Goal: Information Seeking & Learning: Find specific fact

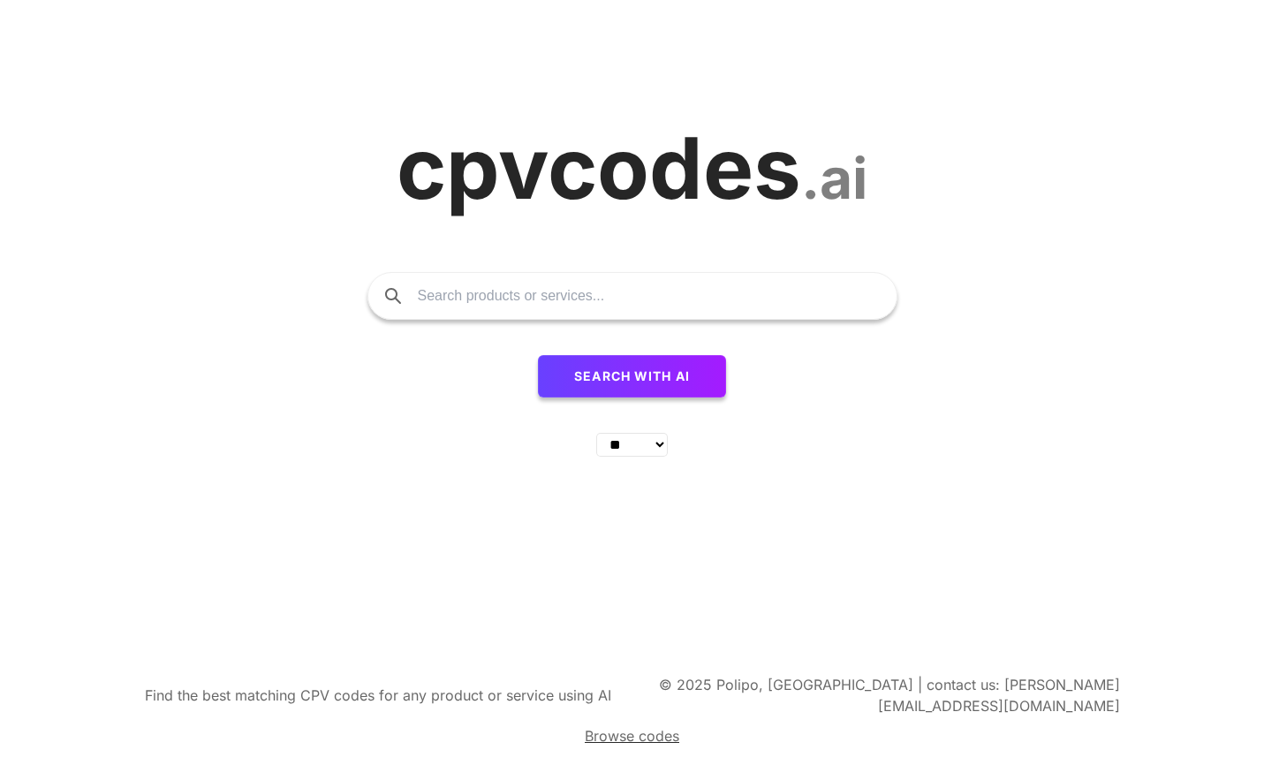
select select "**"
click at [538, 355] on button "Search with AI" at bounding box center [632, 376] width 188 height 42
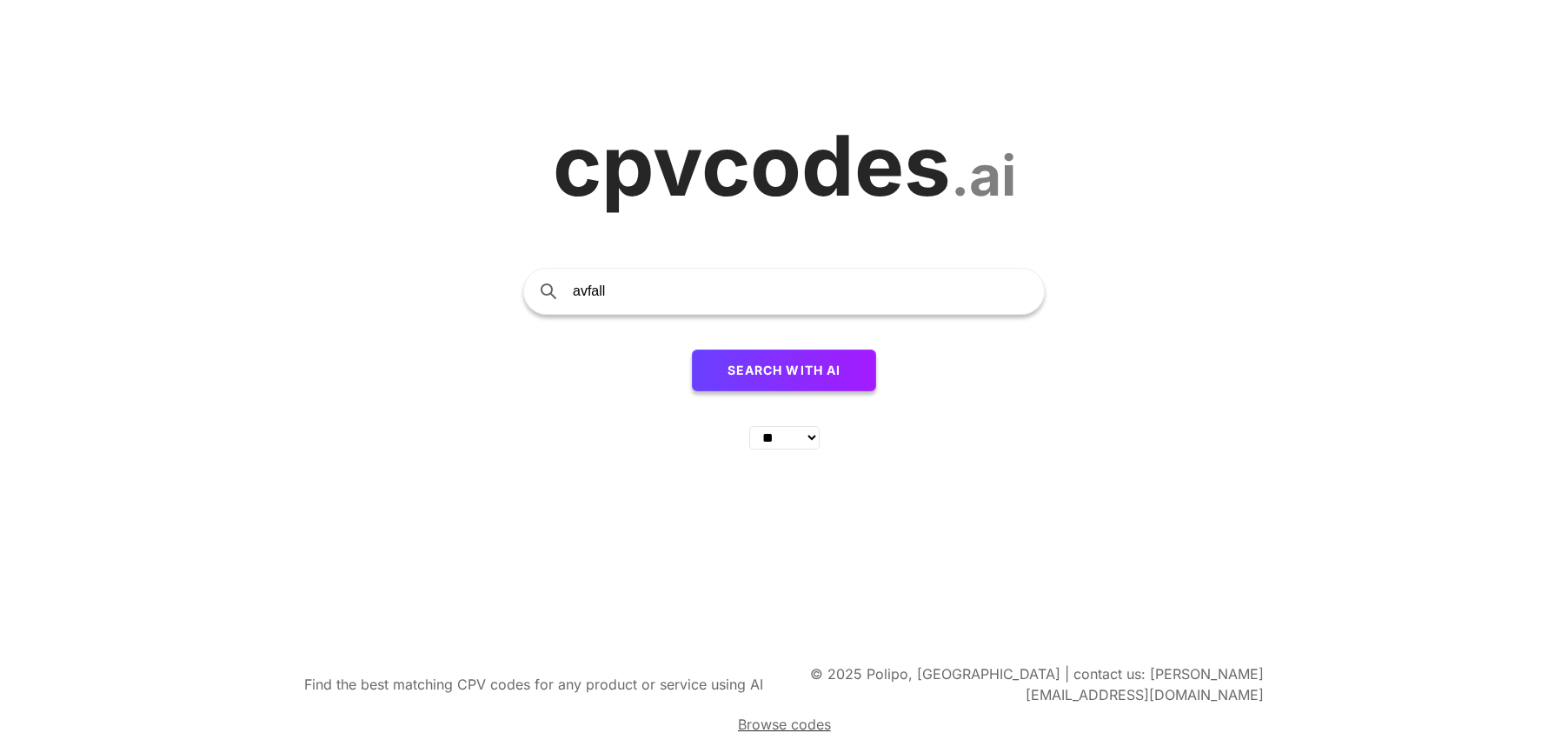
click at [782, 376] on span "Search with AI" at bounding box center [784, 369] width 114 height 15
drag, startPoint x: 615, startPoint y: 297, endPoint x: 319, endPoint y: 271, distance: 297.1
click at [319, 271] on div "cpvcodes .ai avfall Search with AI ** ** ** ** ** ** ** ** ** ** ** ** ** ** **…" at bounding box center [784, 323] width 1568 height 646
type input "avfall från sjukhus till avfallsanläggning"
click at [692, 349] on button "Search with AI" at bounding box center [784, 370] width 185 height 41
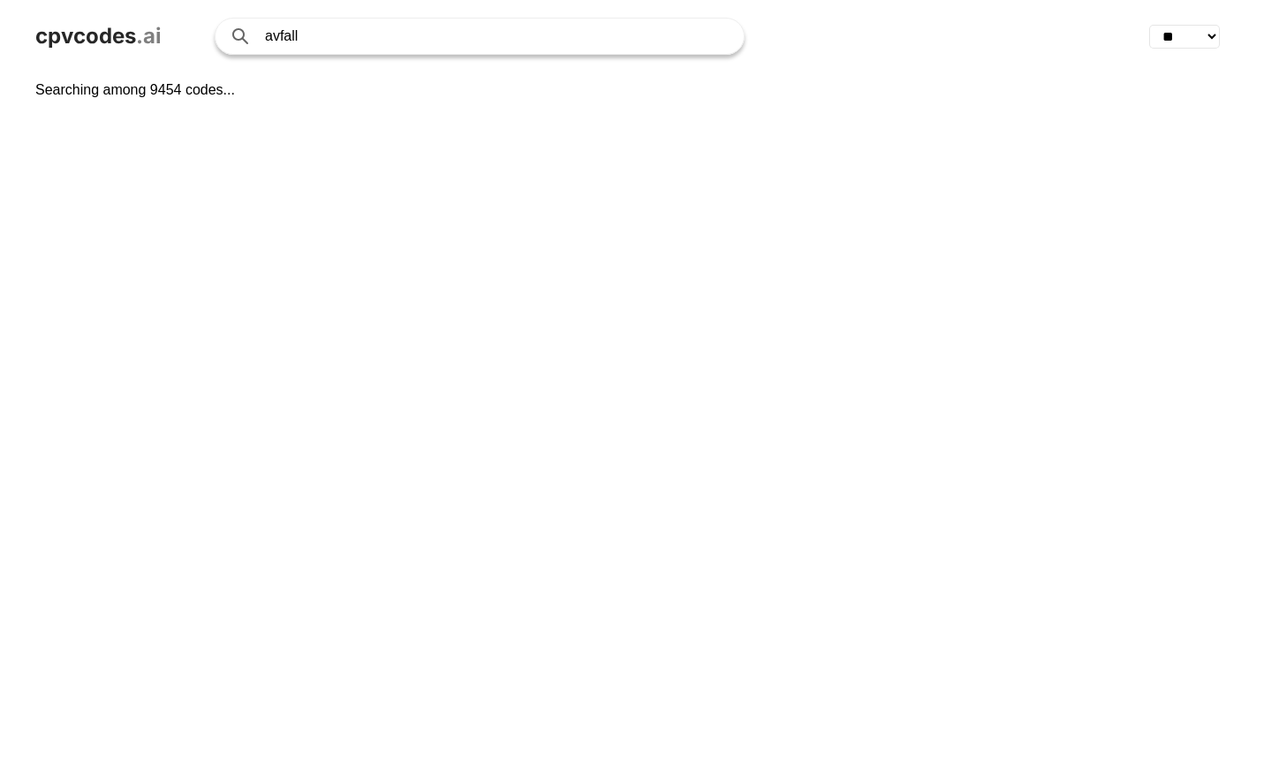
select select "**"
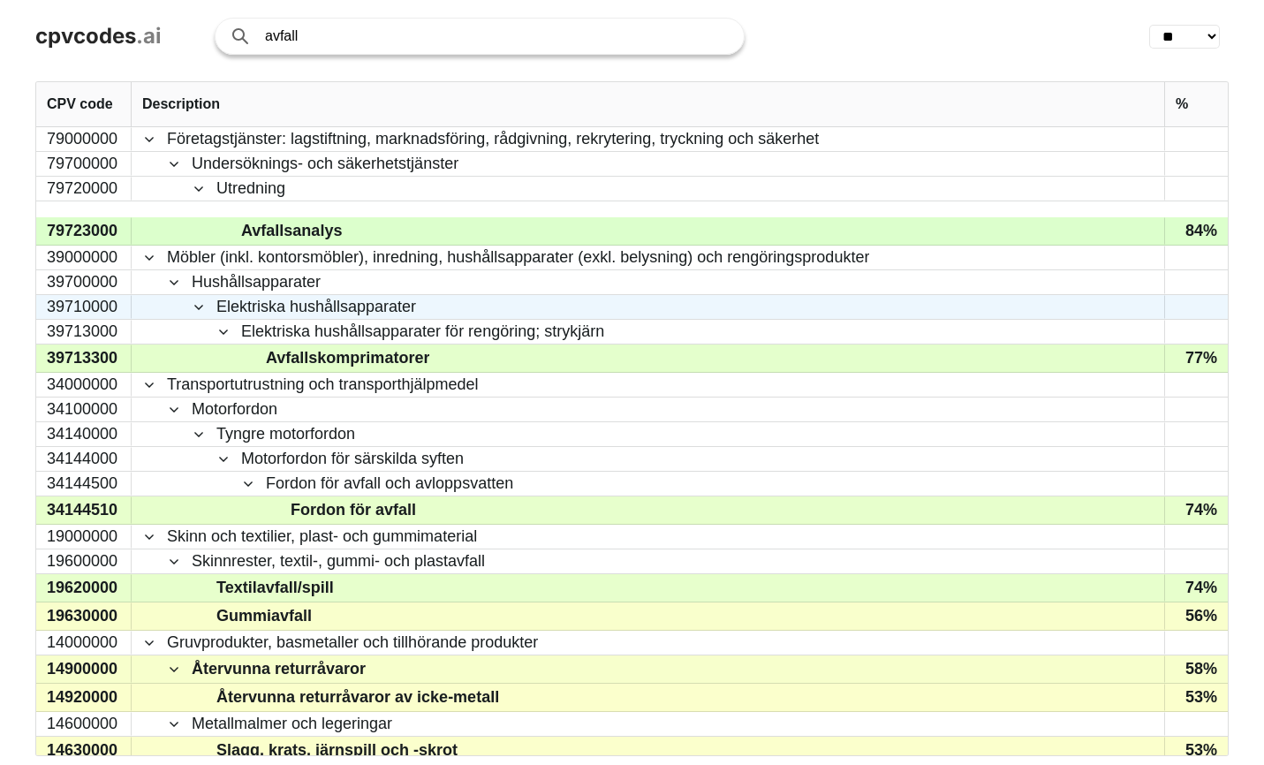
scroll to position [1103, 0]
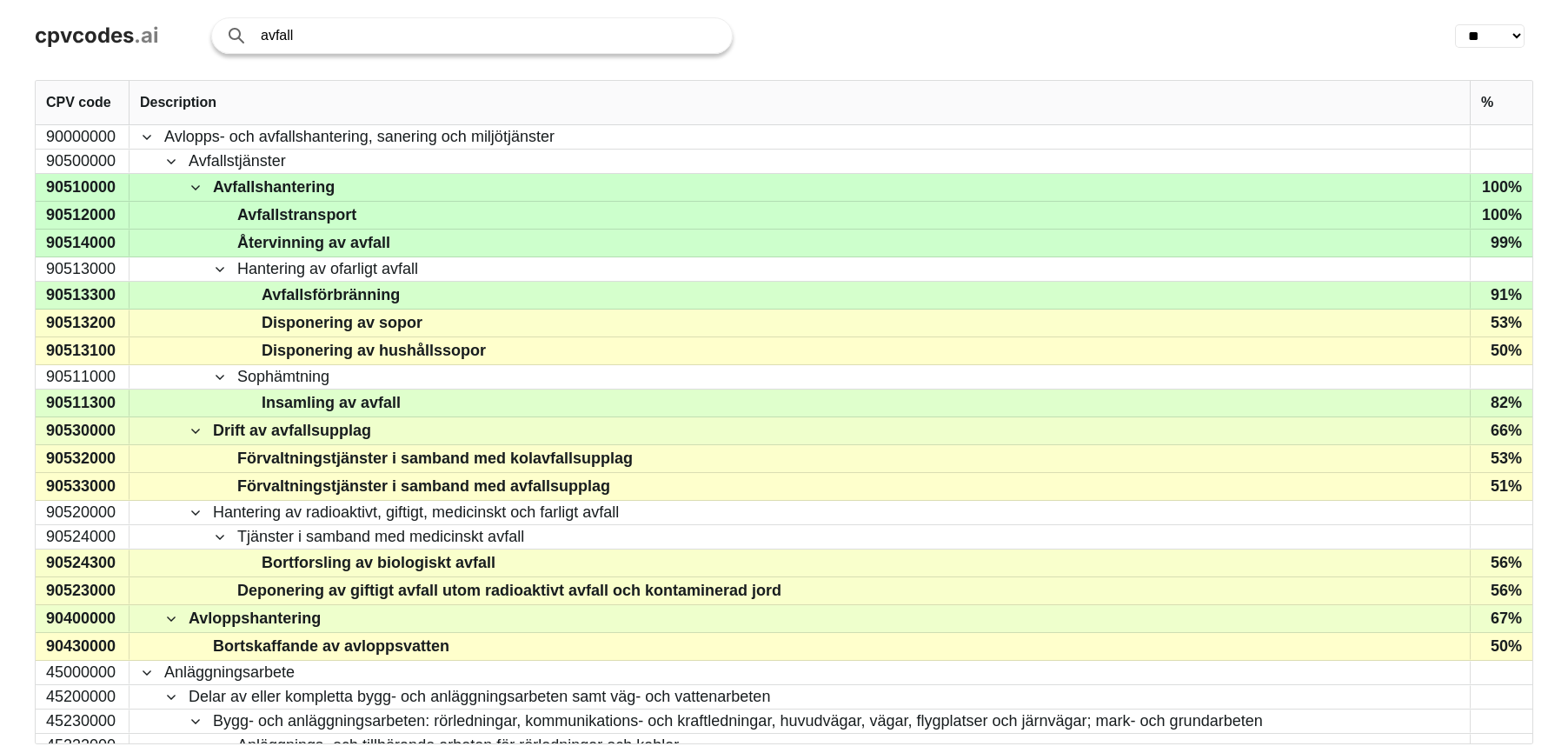
drag, startPoint x: 126, startPoint y: 94, endPoint x: 113, endPoint y: 116, distance: 25.6
click at [125, 94] on div "CPV code" at bounding box center [82, 102] width 93 height 43
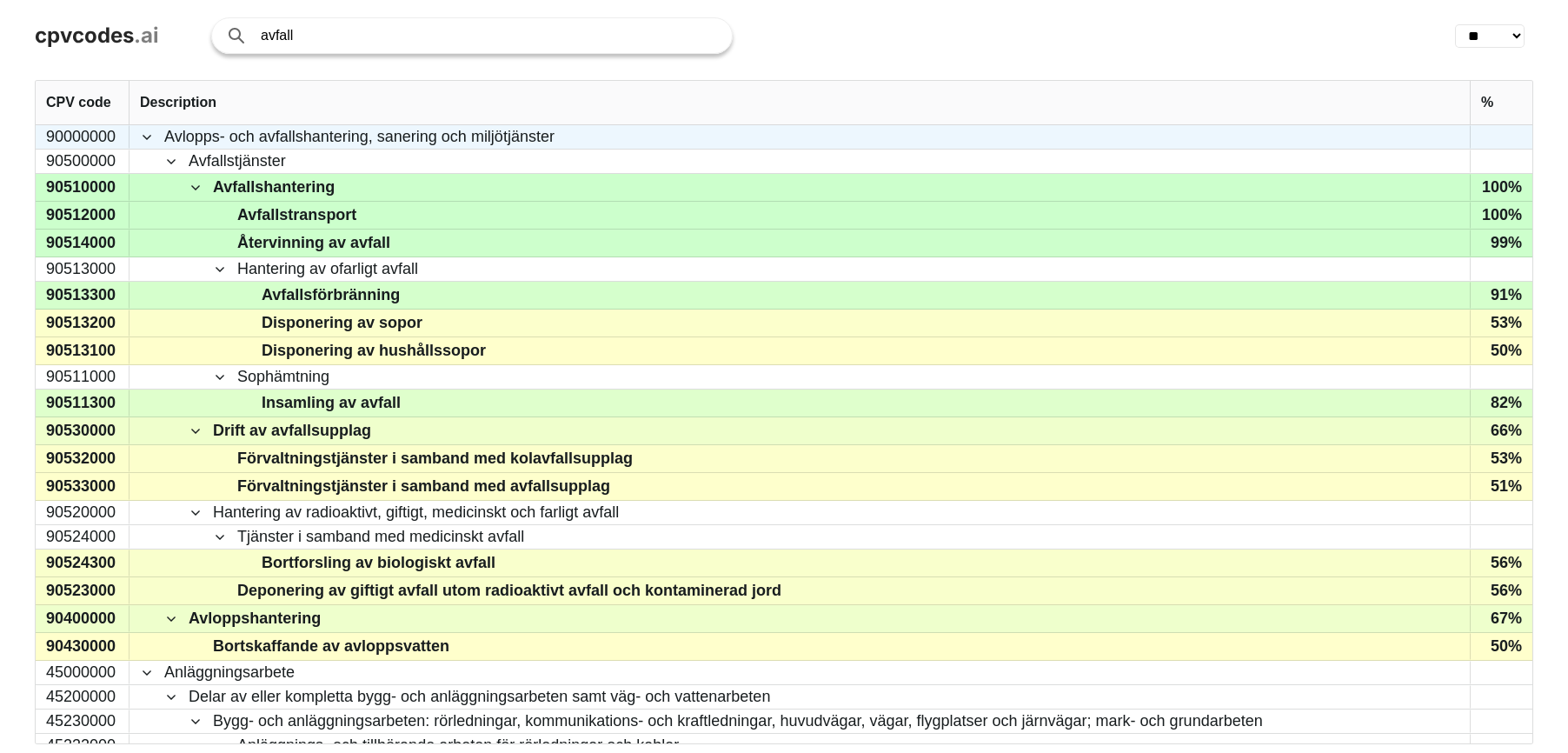
click at [108, 140] on div "90000000" at bounding box center [82, 137] width 93 height 24
click at [109, 140] on div "90000000" at bounding box center [82, 137] width 93 height 24
drag, startPoint x: 130, startPoint y: 137, endPoint x: 151, endPoint y: 138, distance: 21.0
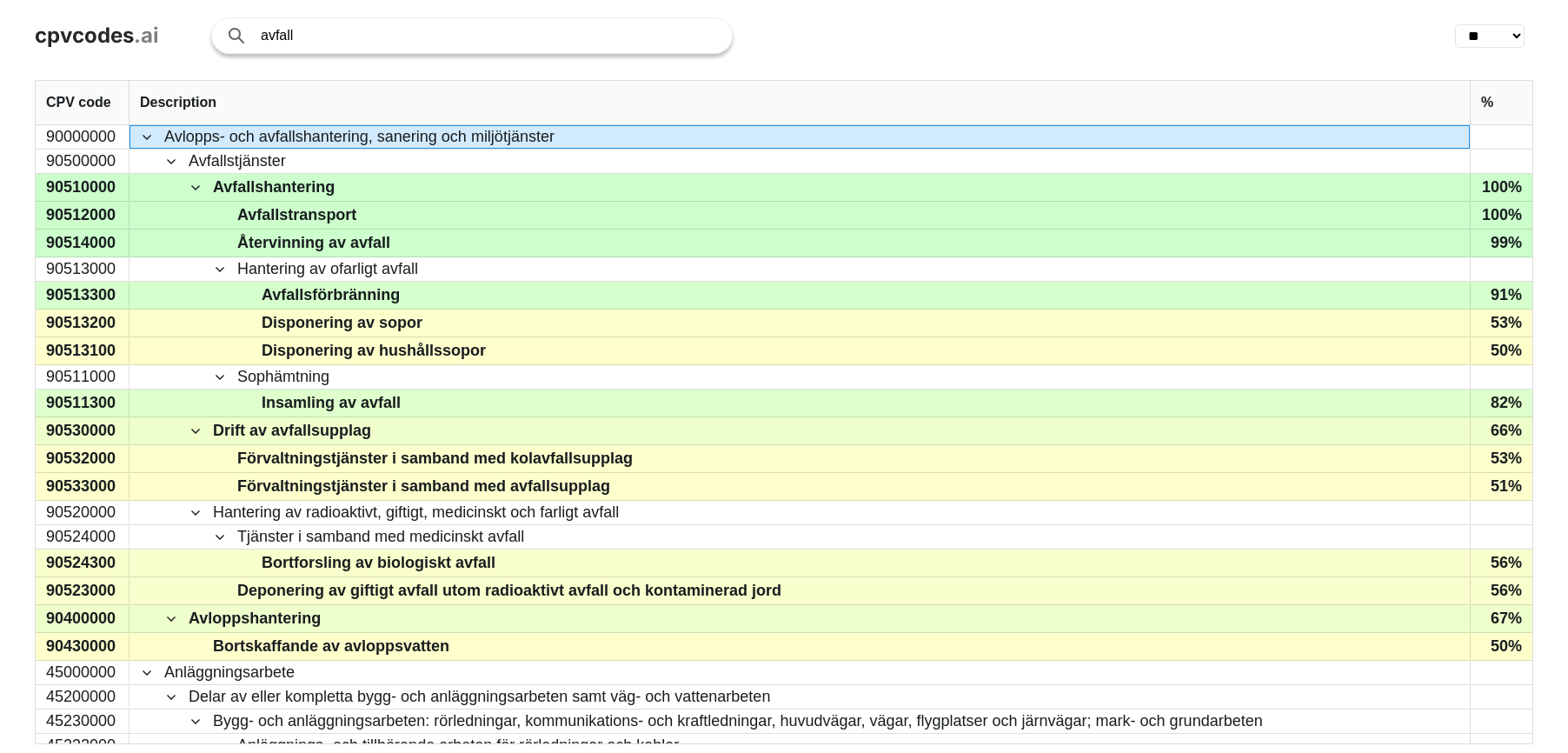
drag, startPoint x: 129, startPoint y: 107, endPoint x: 185, endPoint y: 107, distance: 56.0
click at [185, 107] on div "Description" at bounding box center [800, 102] width 1340 height 43
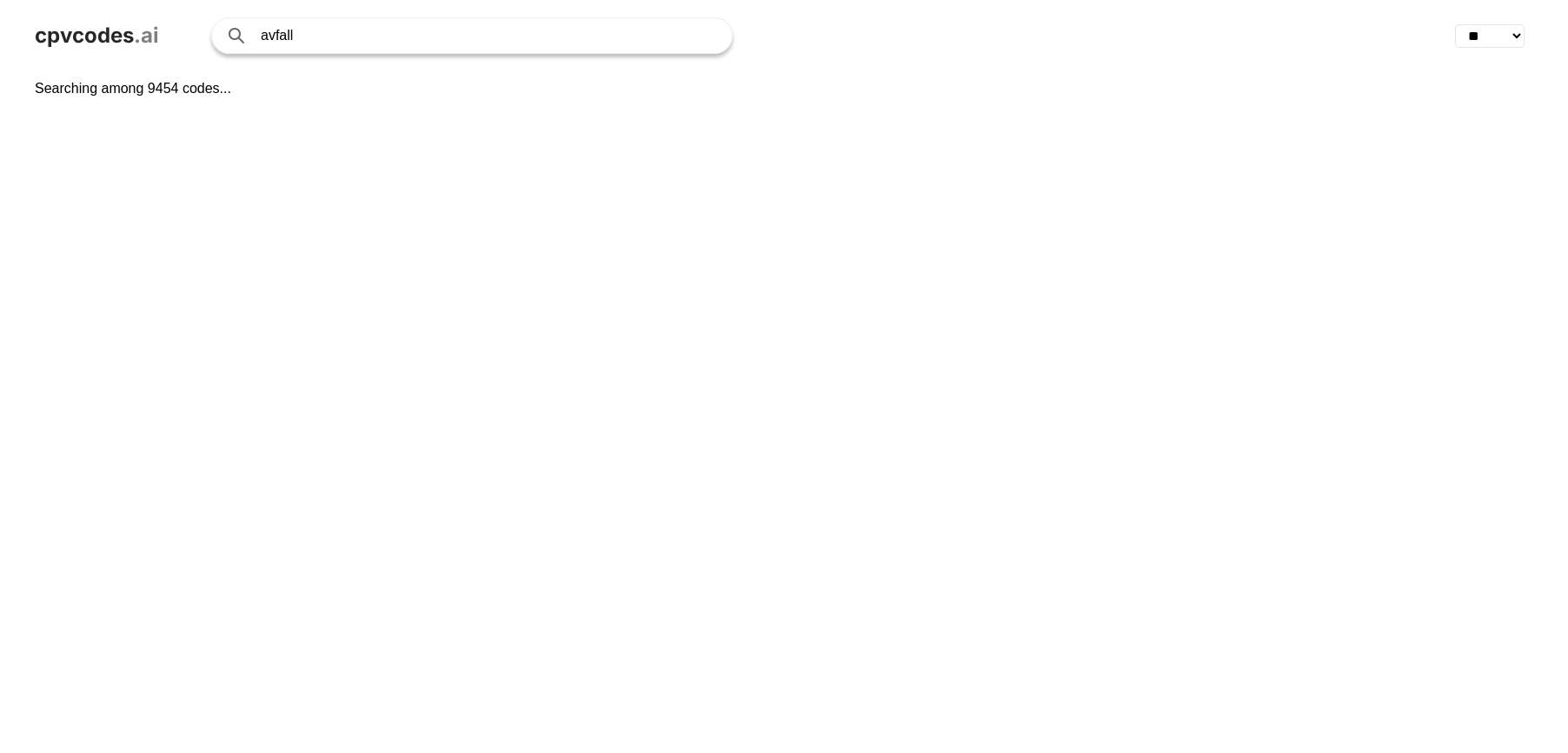
select select "**"
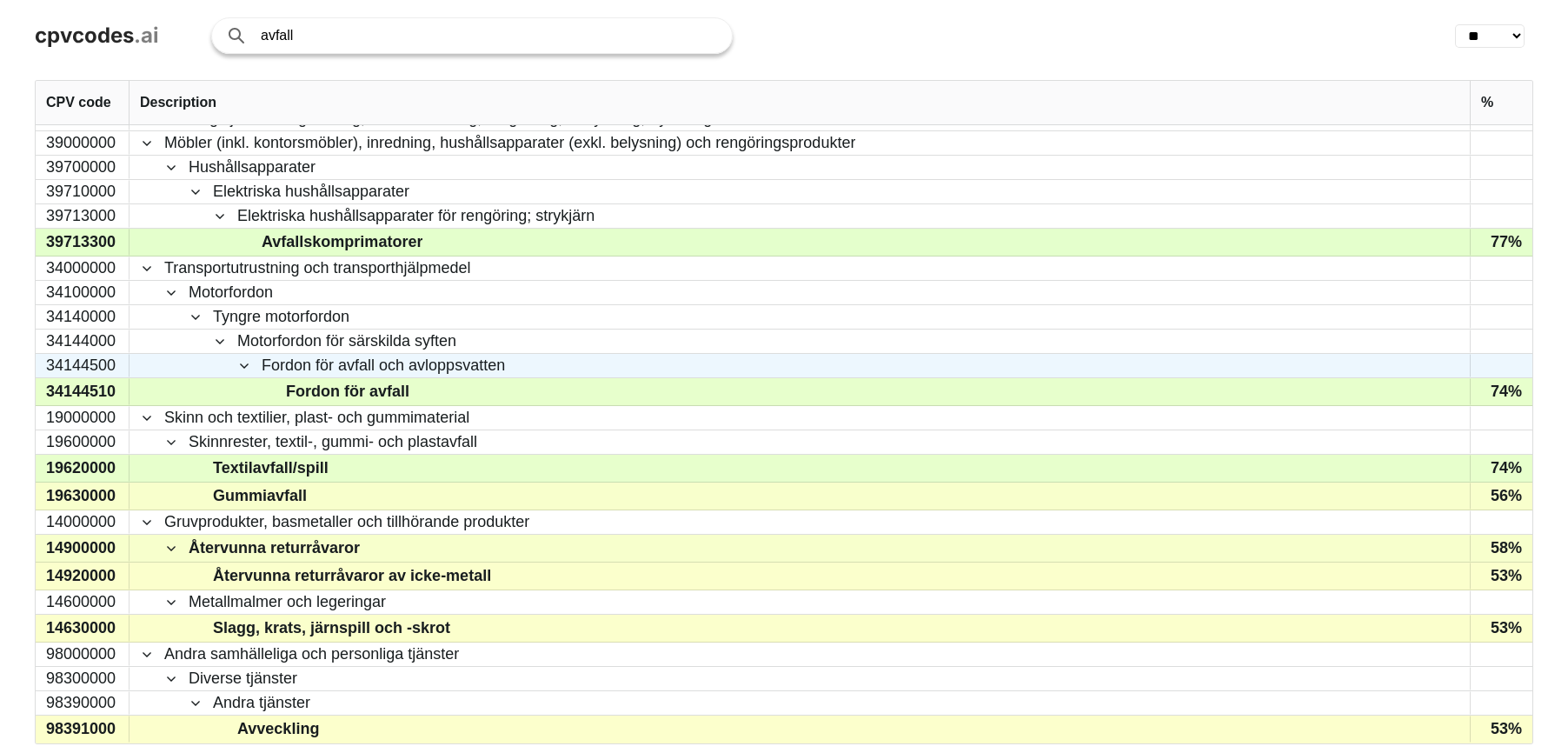
click at [77, 369] on div "34144500" at bounding box center [82, 366] width 93 height 24
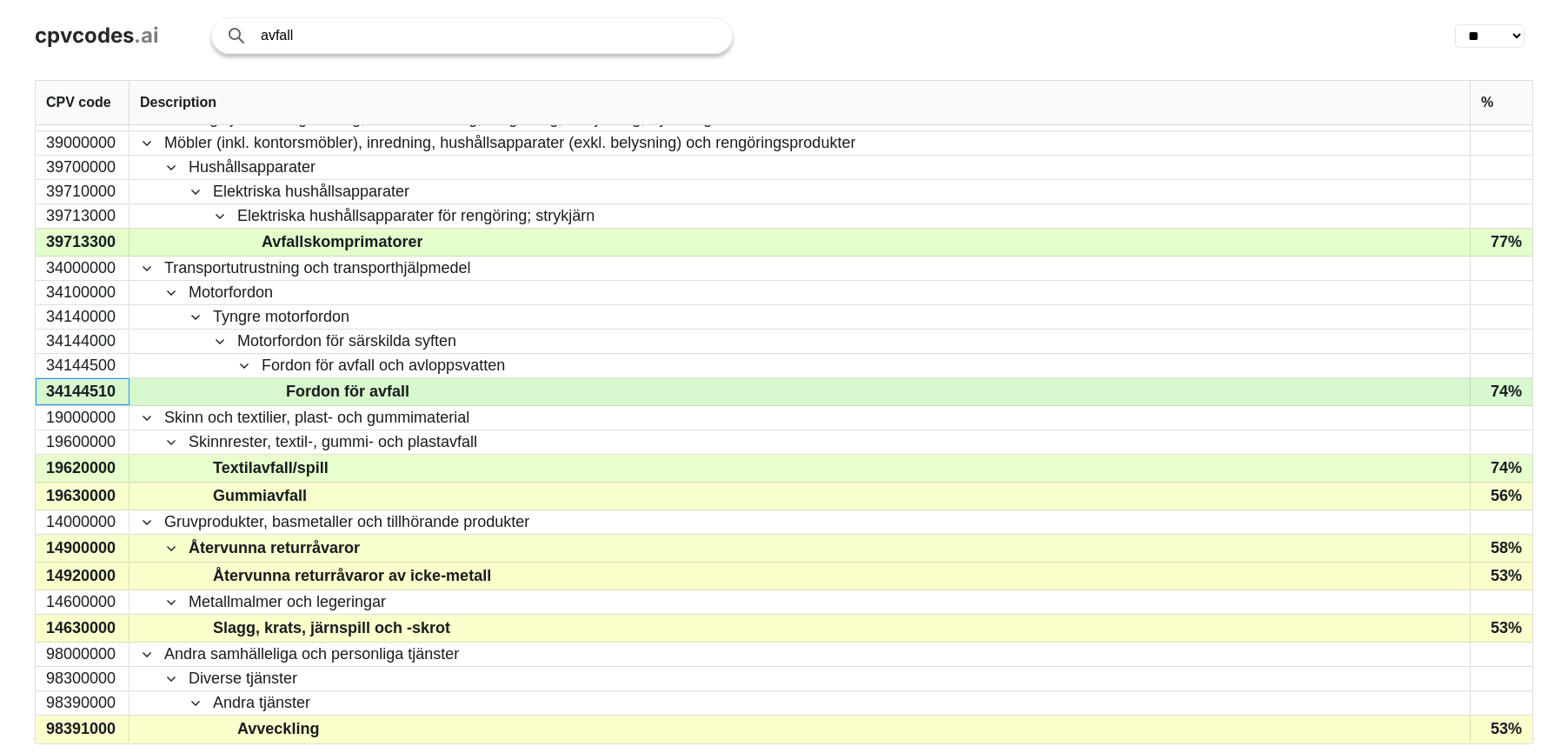
drag, startPoint x: 87, startPoint y: 394, endPoint x: 90, endPoint y: 384, distance: 10.4
click at [87, 394] on div "34144510" at bounding box center [82, 391] width 93 height 27
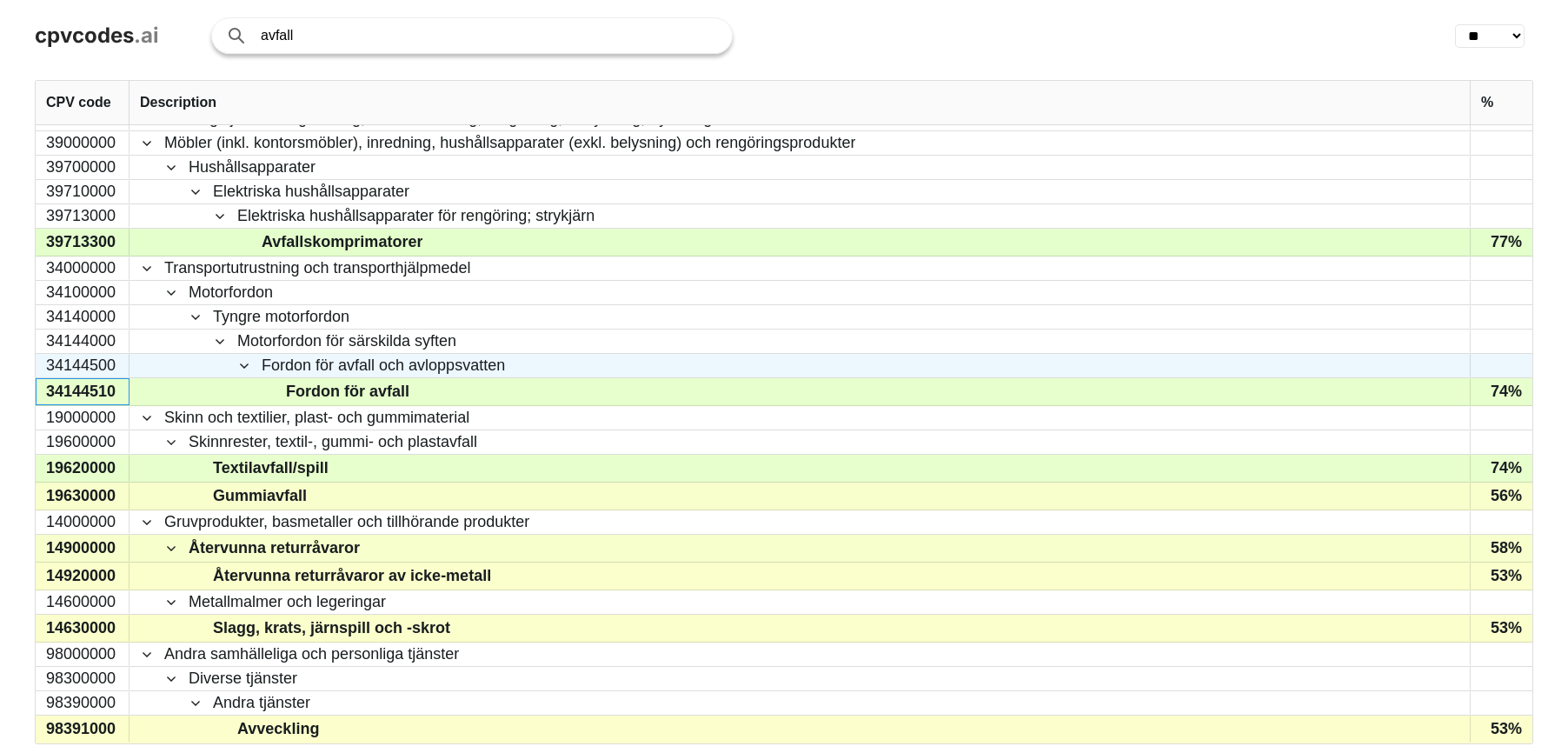
click at [91, 369] on div "34144500" at bounding box center [82, 366] width 93 height 24
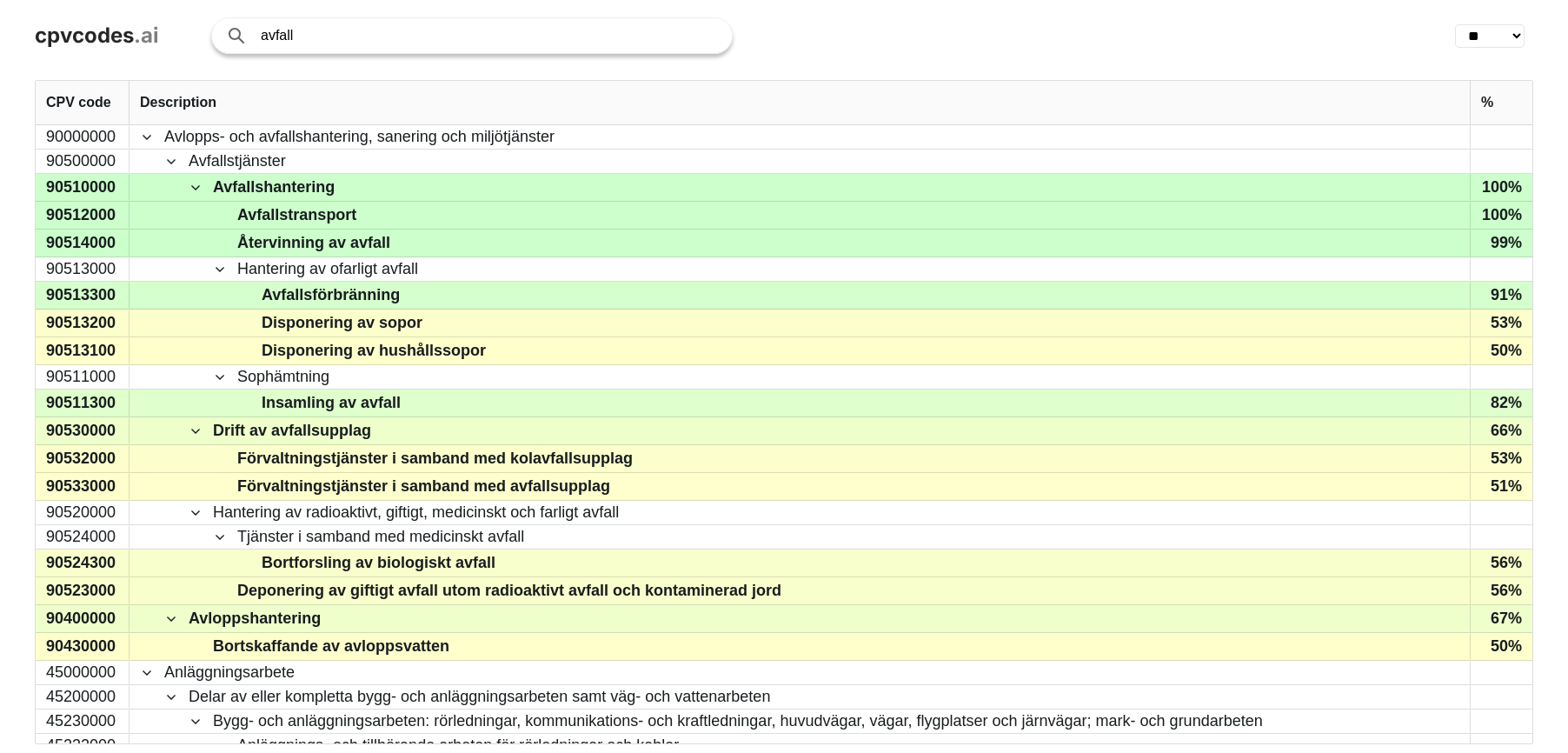
click at [103, 117] on div "CPV code" at bounding box center [83, 102] width 73 height 43
click at [115, 115] on div "CPV code" at bounding box center [83, 102] width 73 height 43
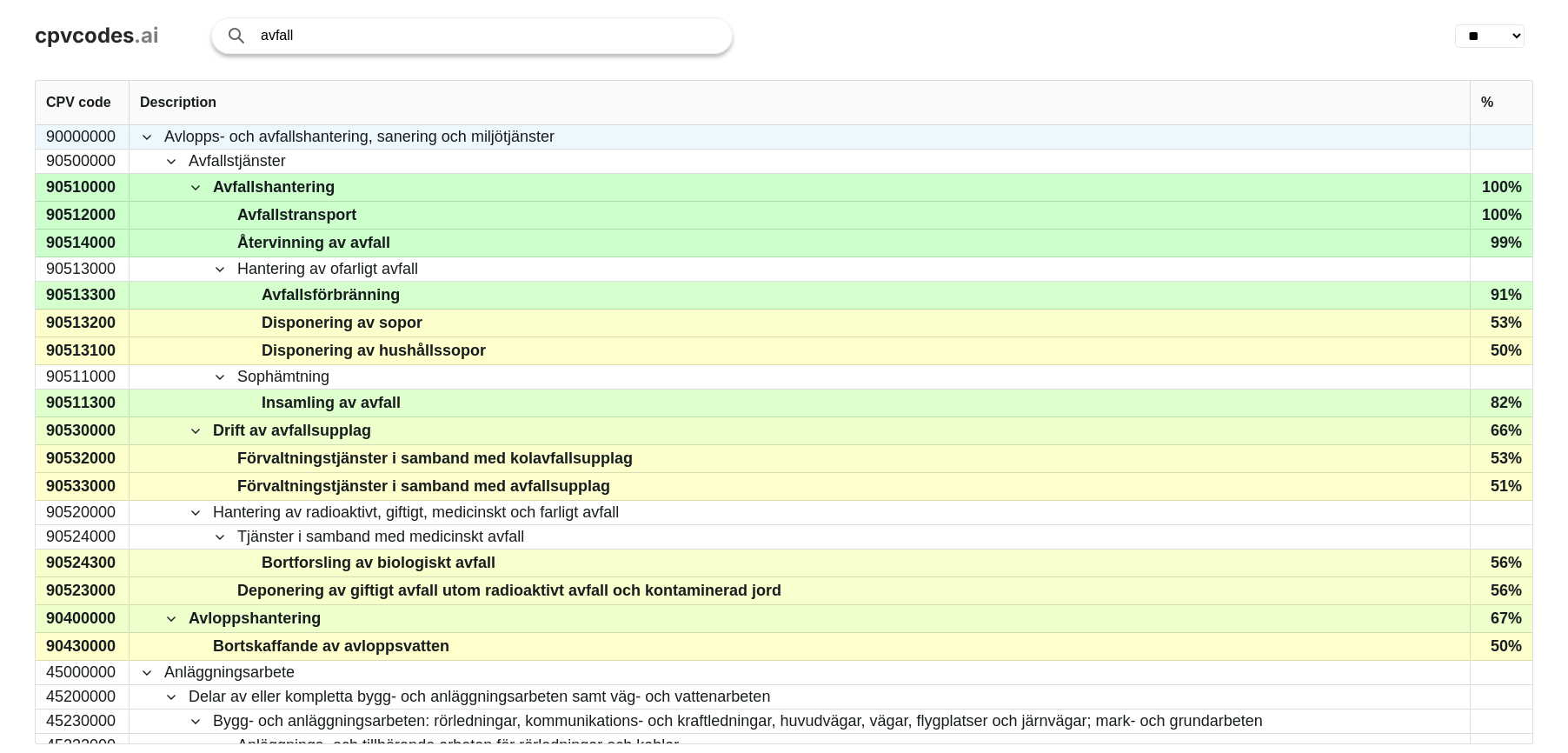
click at [100, 132] on div "90000000" at bounding box center [82, 137] width 93 height 24
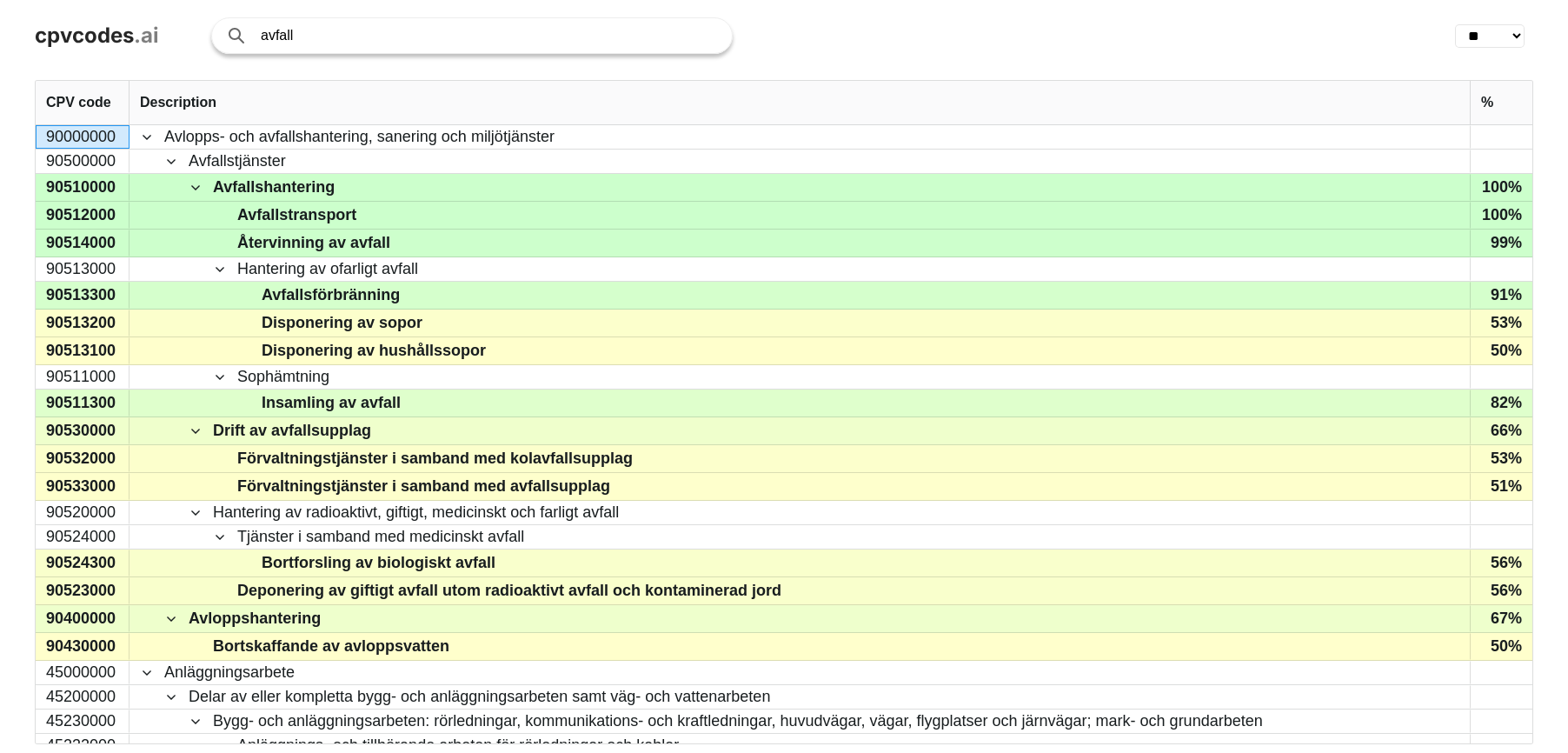
drag, startPoint x: 461, startPoint y: 79, endPoint x: 439, endPoint y: 71, distance: 23.4
click at [461, 79] on div ". CPV code Description % 44616200 44613800 44613700 34144500 44616000 45262321 …" at bounding box center [784, 411] width 1568 height 682
click at [368, 36] on input "avfall" at bounding box center [487, 35] width 453 height 34
paste input "90000000"
drag, startPoint x: 384, startPoint y: 35, endPoint x: 296, endPoint y: 38, distance: 88.1
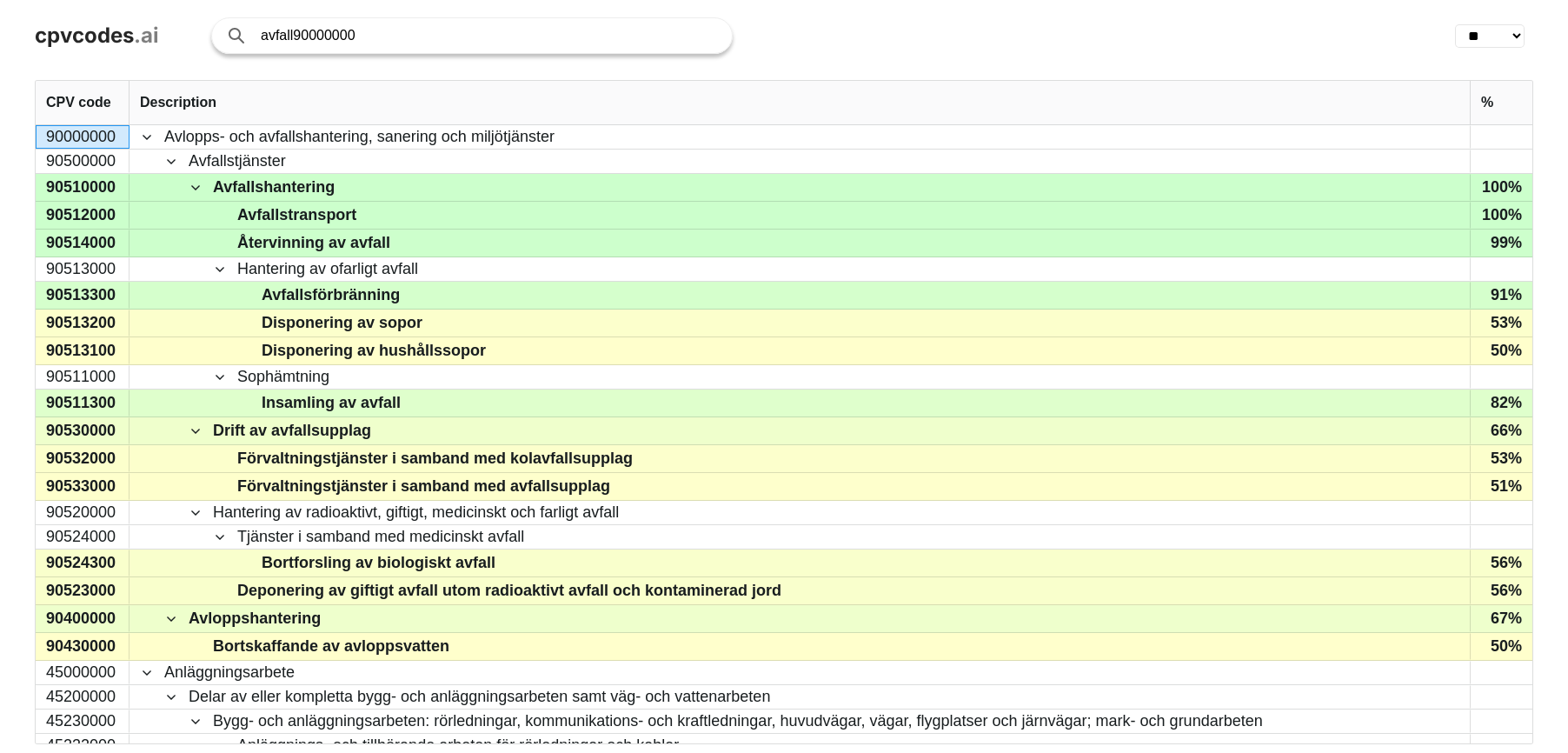
click at [296, 38] on input "avfall90000000" at bounding box center [487, 35] width 453 height 34
type input "avfall"
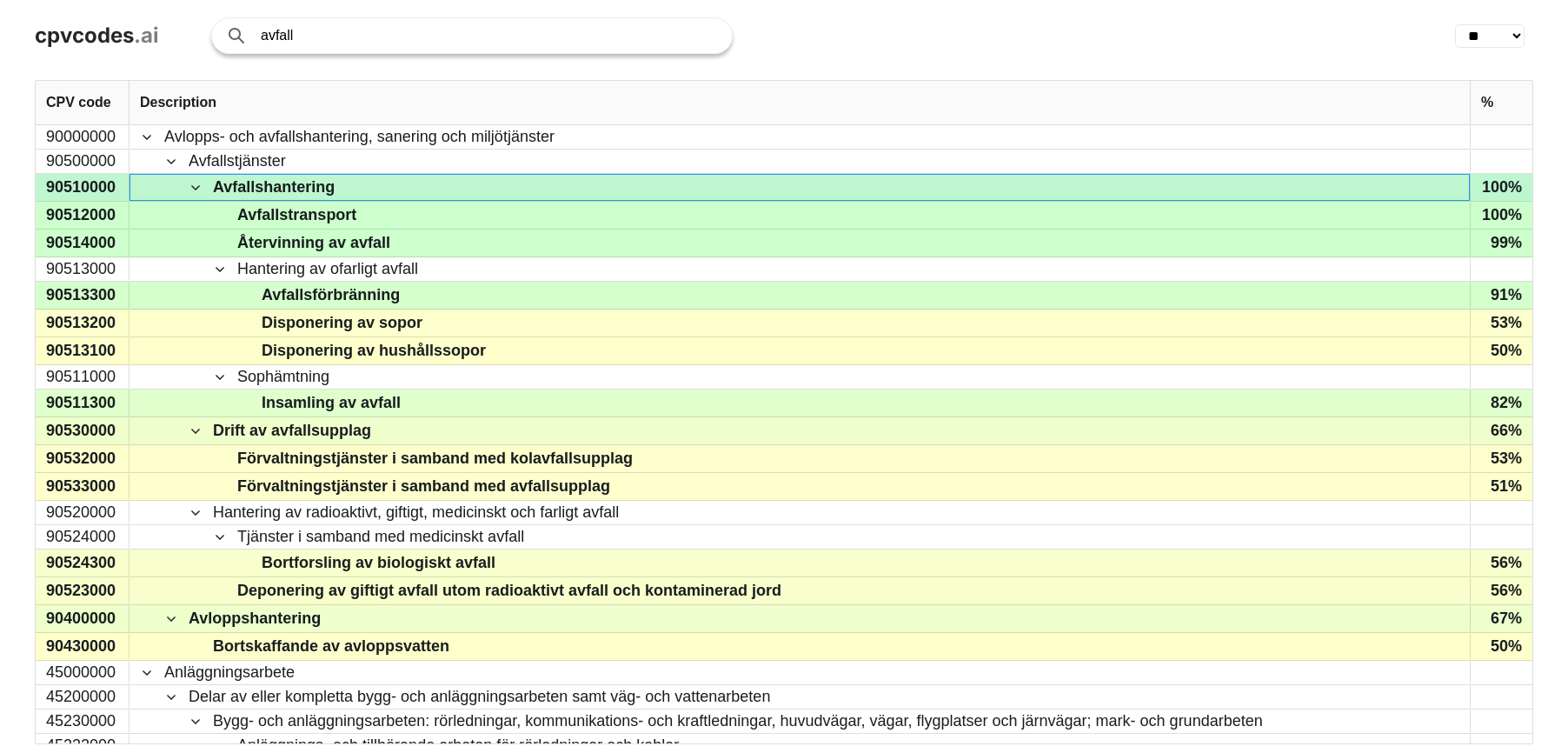
click at [196, 183] on span at bounding box center [196, 188] width 14 height 14
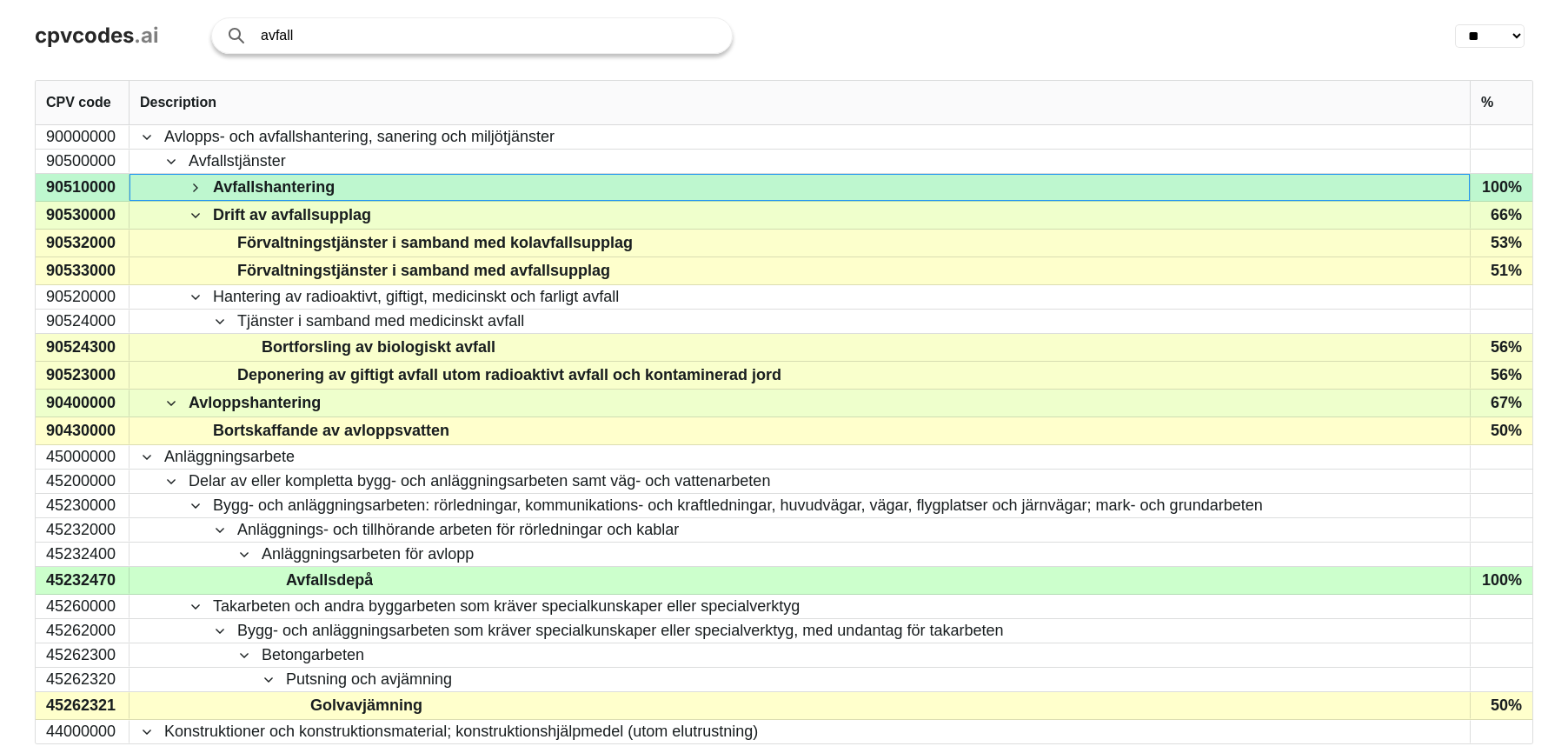
click at [196, 184] on span at bounding box center [196, 188] width 14 height 14
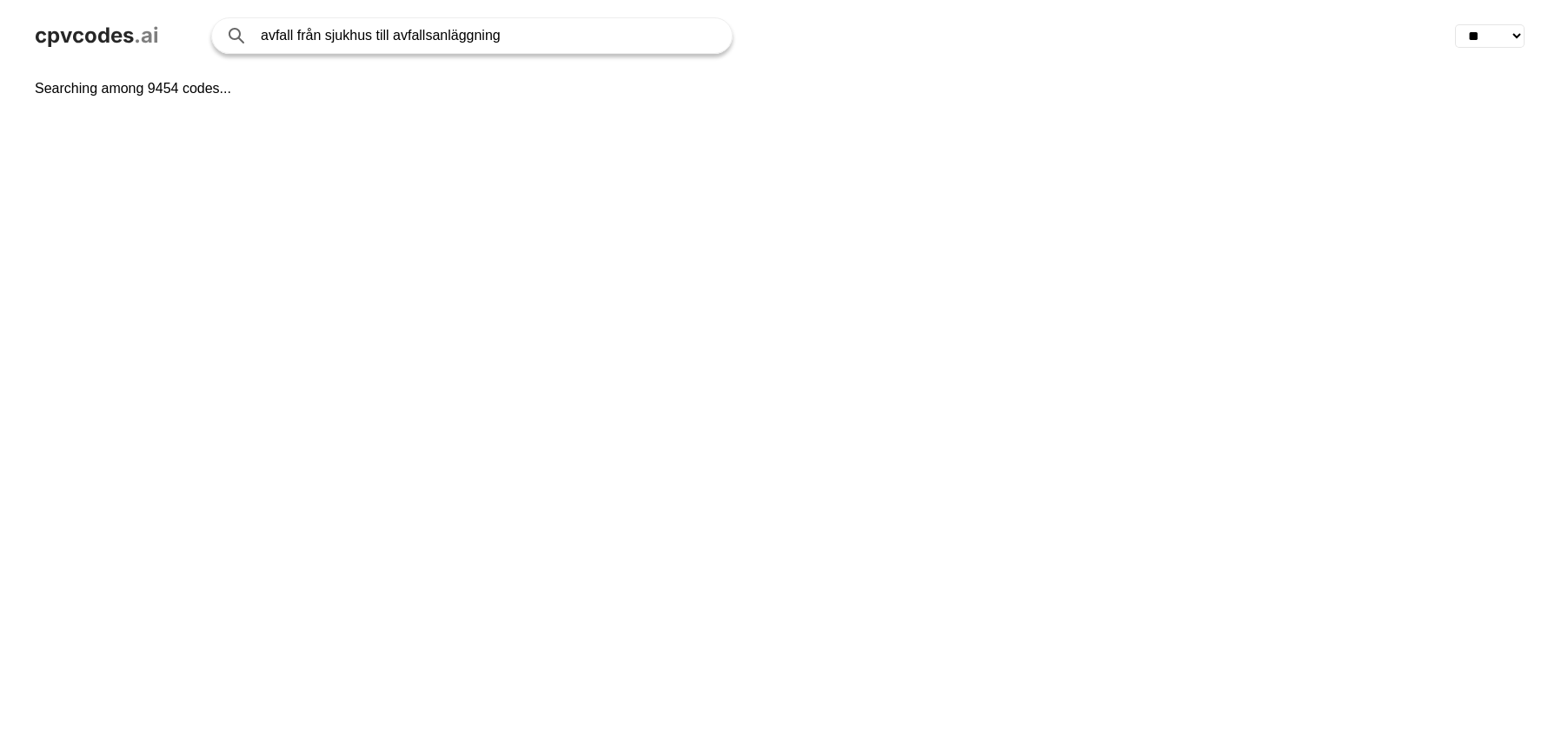
select select "**"
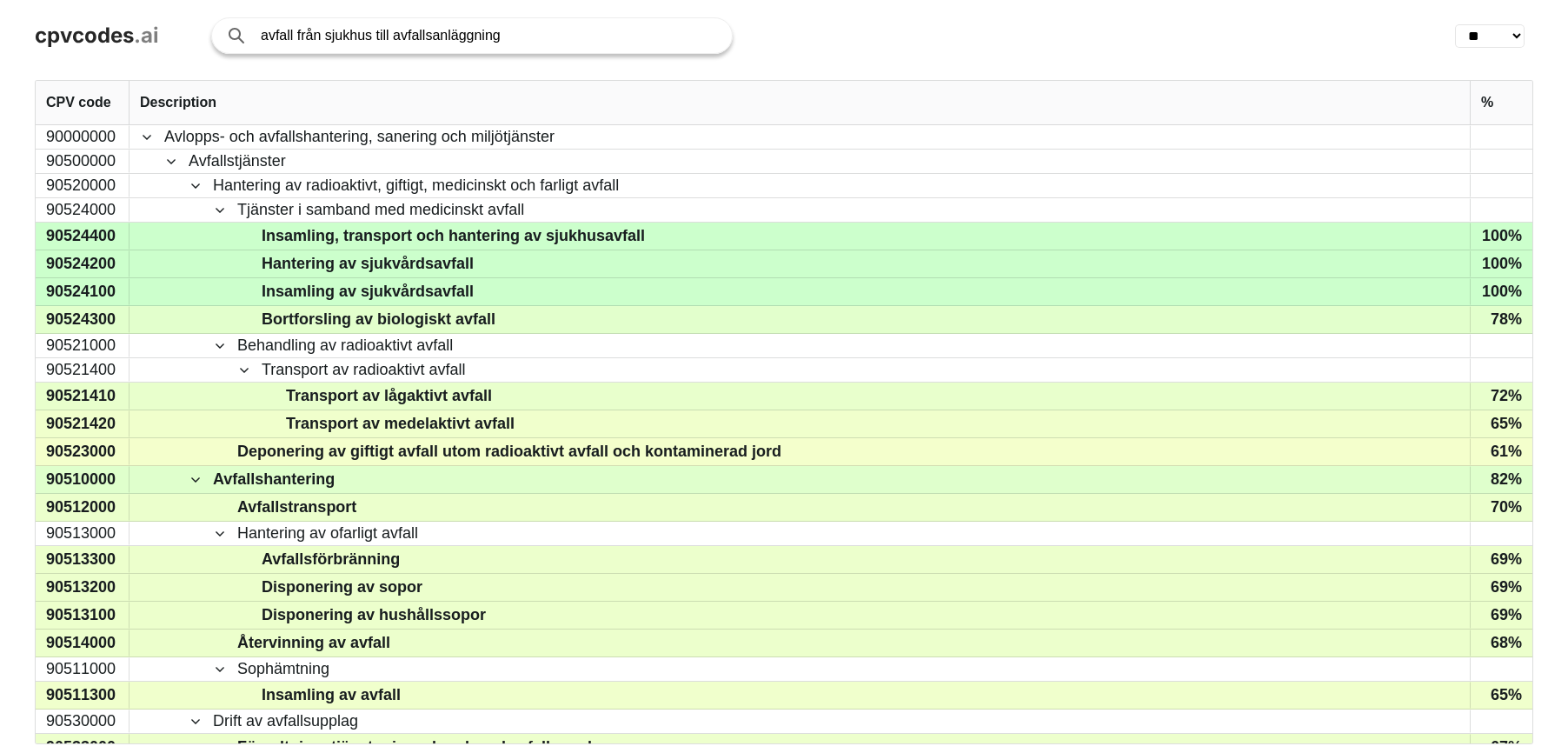
drag, startPoint x: 326, startPoint y: 35, endPoint x: 707, endPoint y: 36, distance: 381.0
click at [707, 36] on input "avfall från sjukhus till avfallsanläggning" at bounding box center [487, 35] width 453 height 34
type input "avfall från byggen"
click button "Search with AI" at bounding box center [0, 0] width 0 height 0
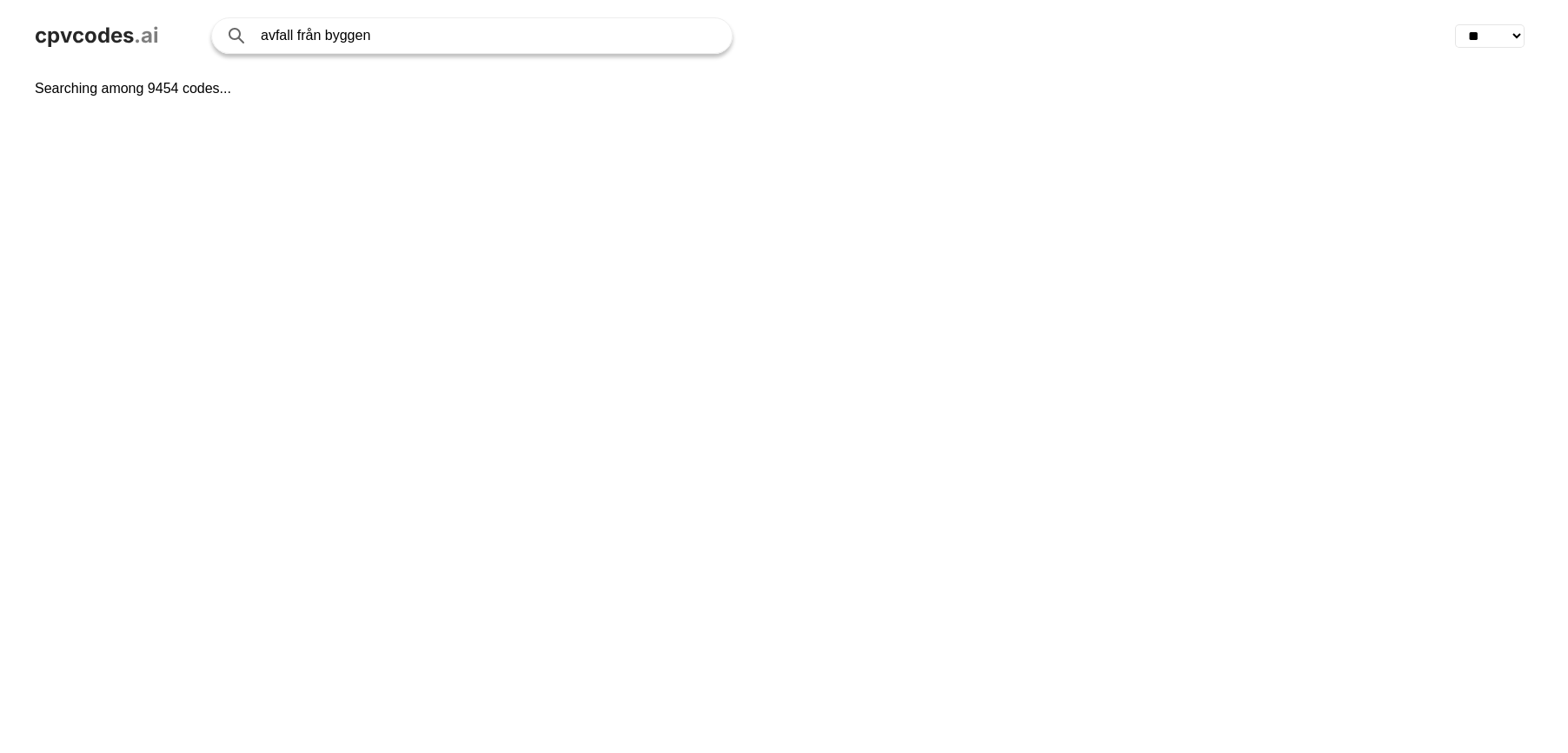
select select "**"
